Goal: Check status: Check status

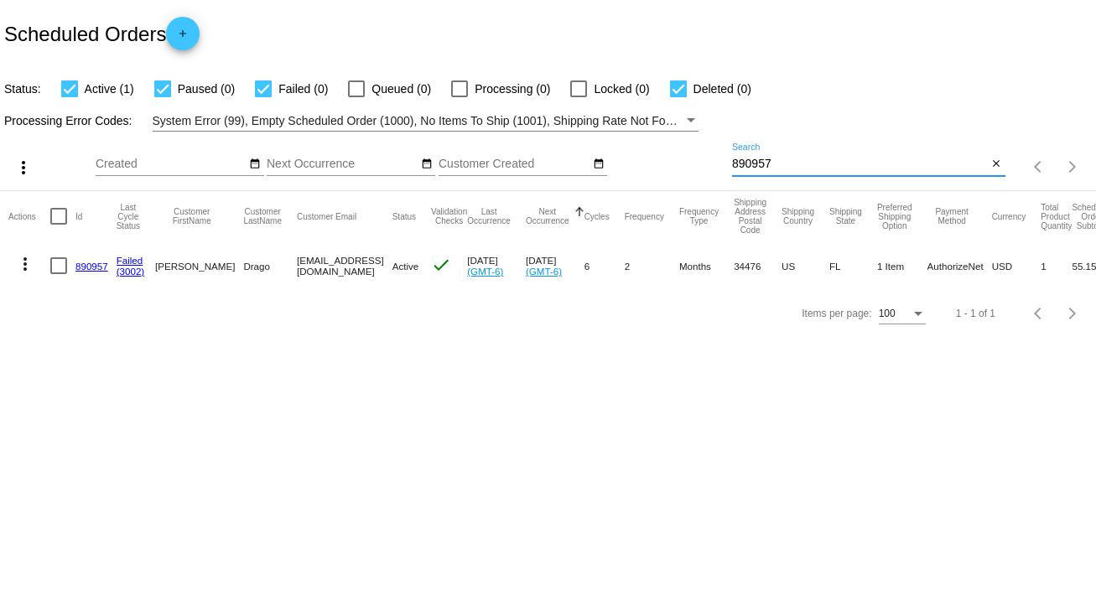
drag, startPoint x: 779, startPoint y: 161, endPoint x: 688, endPoint y: 168, distance: 91.7
click at [688, 168] on div "more_vert Sep Jan Feb Mar [DATE]" at bounding box center [548, 162] width 1096 height 60
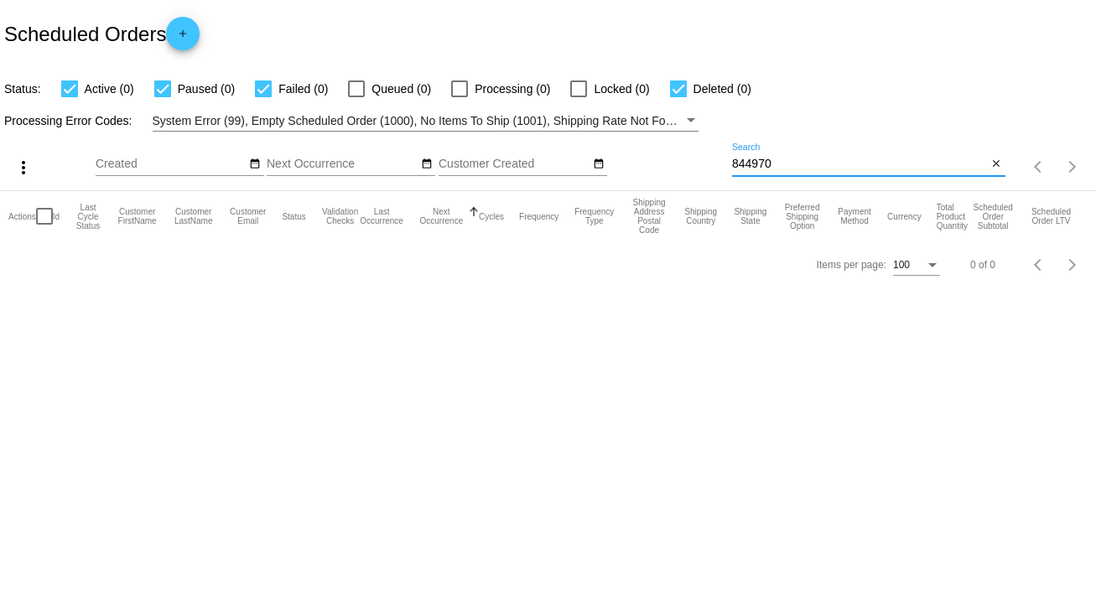
click at [777, 166] on input "844970" at bounding box center [860, 164] width 256 height 13
type input "844970"
drag, startPoint x: 778, startPoint y: 157, endPoint x: 658, endPoint y: 173, distance: 121.8
click at [658, 173] on div "more_vert Sep Jan Feb Mar [DATE]" at bounding box center [548, 162] width 1096 height 60
type input "890957"
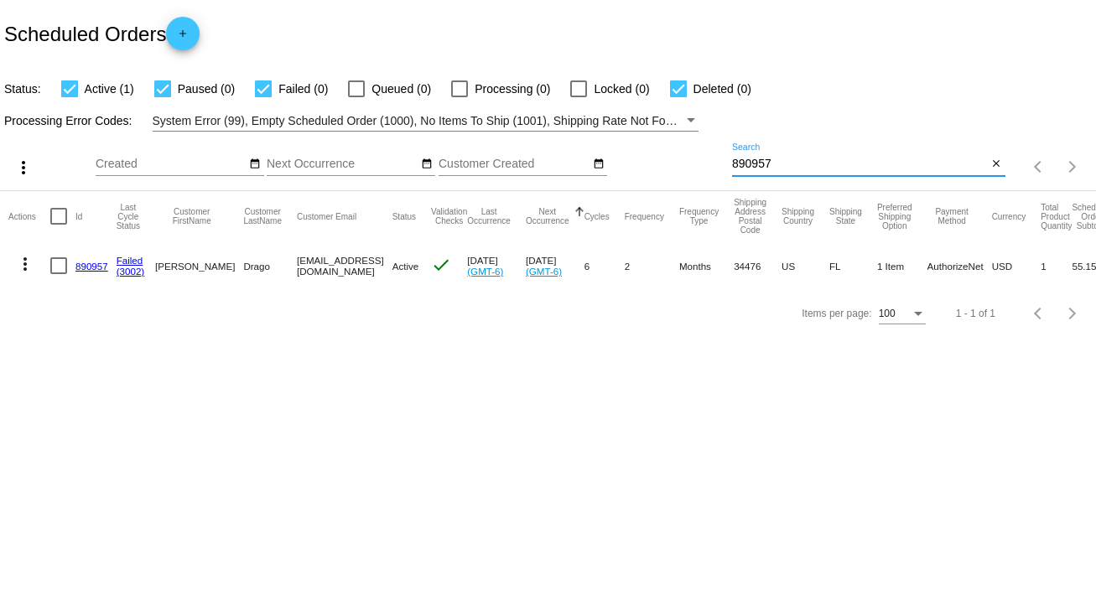
drag, startPoint x: 783, startPoint y: 164, endPoint x: 684, endPoint y: 167, distance: 99.9
click at [684, 168] on div "more_vert Sep Jan Feb Mar [DATE]" at bounding box center [548, 162] width 1096 height 60
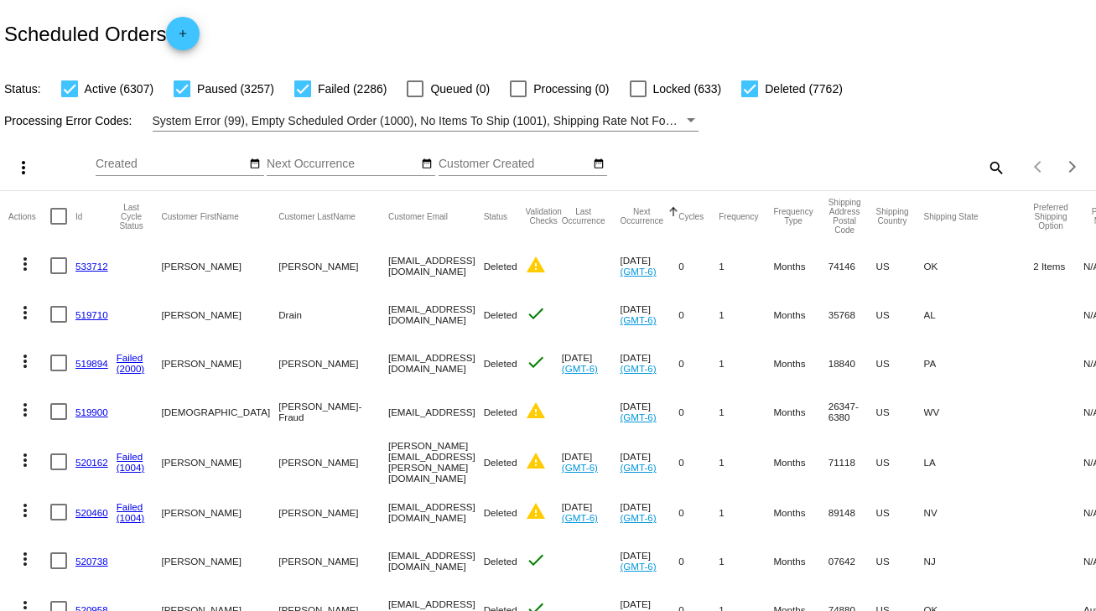
click at [986, 164] on mat-icon "search" at bounding box center [995, 167] width 20 height 26
click at [788, 164] on input "Search" at bounding box center [868, 164] width 273 height 13
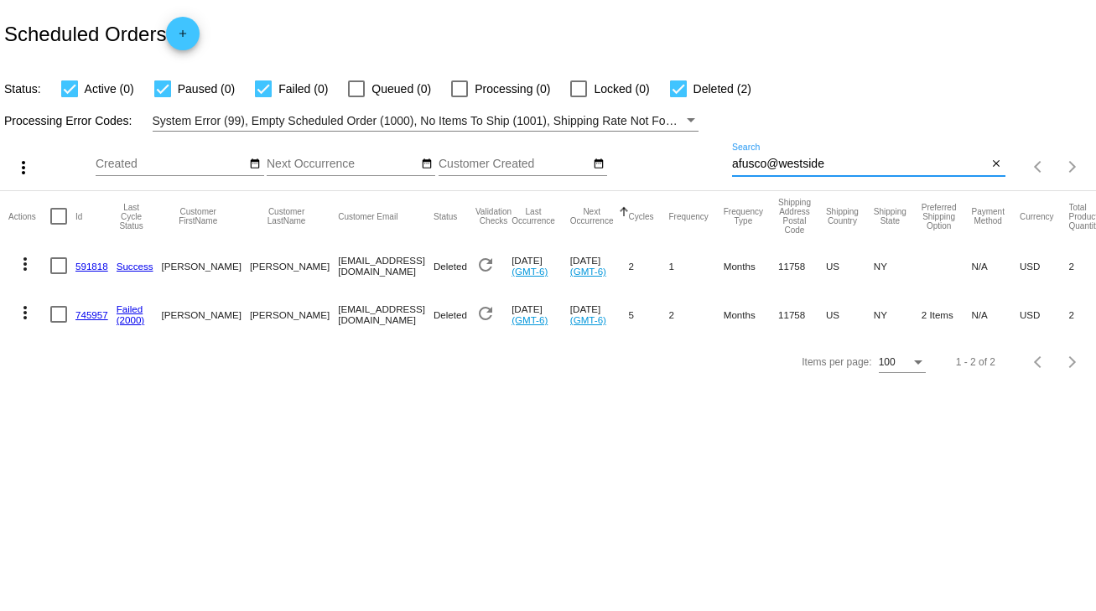
type input "afusco@westside"
